Goal: Browse casually

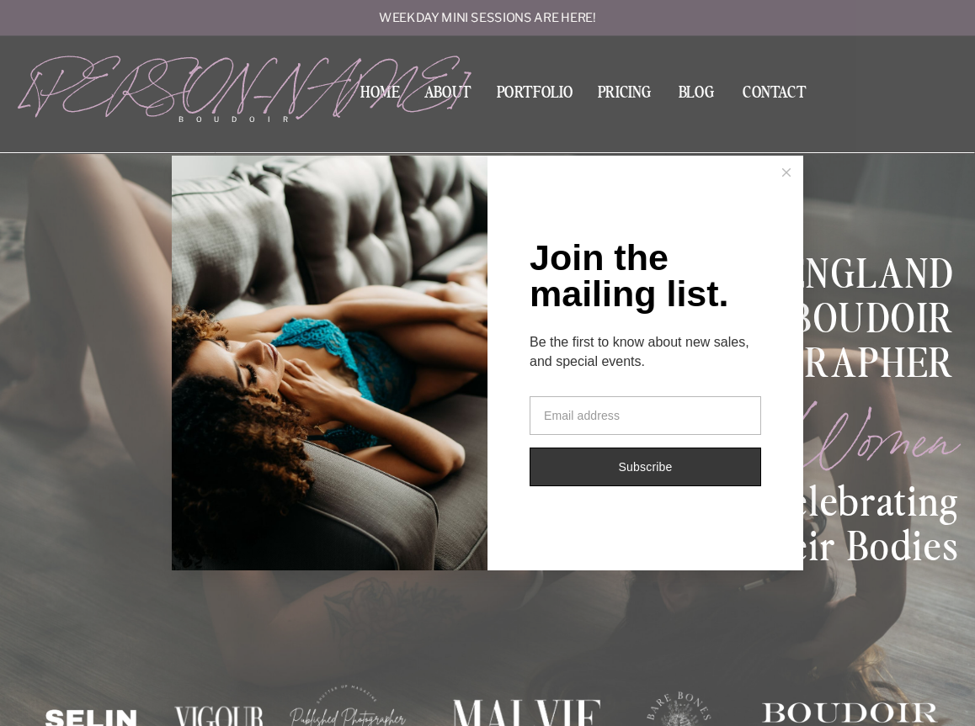
click at [790, 171] on button at bounding box center [786, 173] width 34 height 34
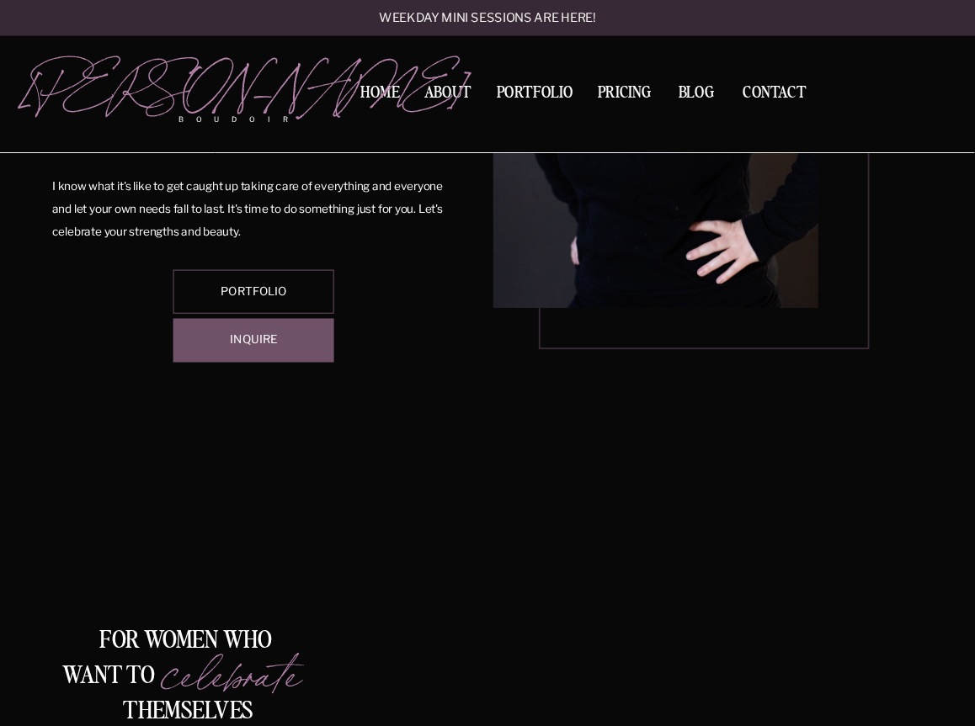
scroll to position [1162, 0]
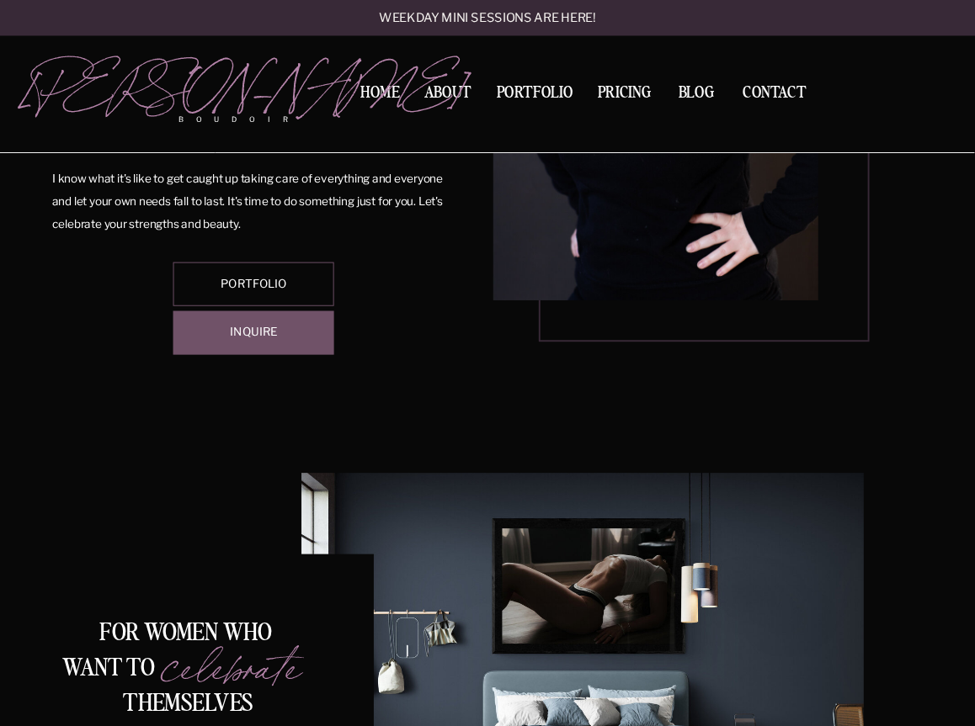
click at [239, 295] on div at bounding box center [253, 284] width 161 height 44
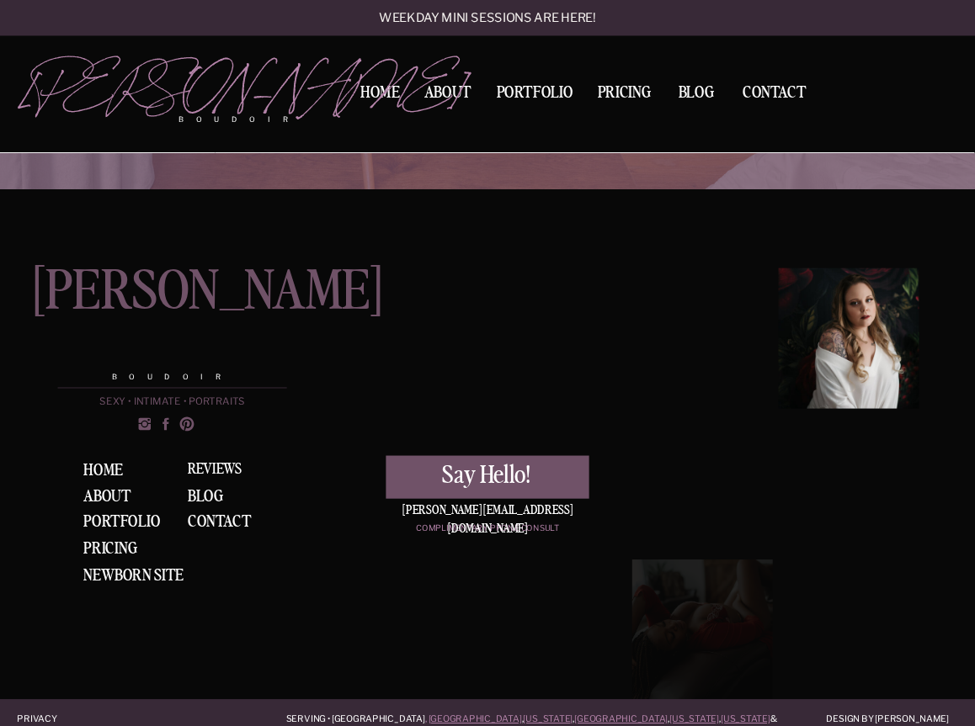
scroll to position [2668, 0]
